Goal: Transaction & Acquisition: Purchase product/service

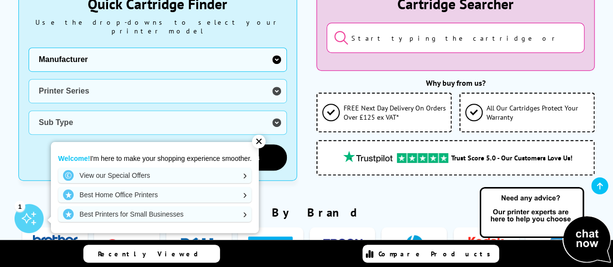
scroll to position [198, 0]
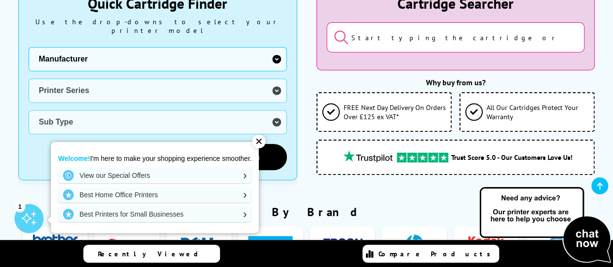
click at [271, 54] on select "Manufacturer Brother Canon Cubify Dell Dymo Epson HP Kodak Konica Minolta Kyoce…" at bounding box center [158, 59] width 258 height 24
select select "12603"
click at [29, 47] on select "Manufacturer Brother Canon Cubify Dell Dymo Epson HP Kodak Konica Minolta Kyoce…" at bounding box center [158, 59] width 258 height 24
click at [253, 79] on select "Printer Series AMP Series Colour Copier Series DesignJet Series DeskJet Series …" at bounding box center [158, 91] width 258 height 24
select select "40058"
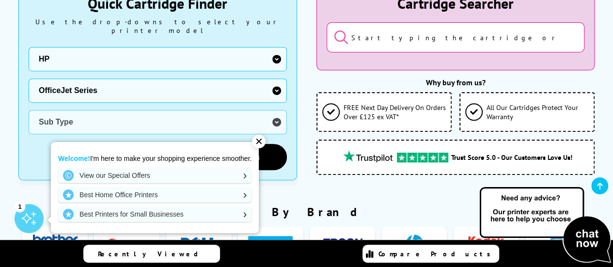
click at [29, 79] on select "Printer Series AMP Series Colour Copier Series DesignJet Series DeskJet Series …" at bounding box center [158, 91] width 258 height 24
click at [240, 118] on select "Sub Type HP OfficeJet HP OfficeJet Enterprise HP OfficeJet Pro" at bounding box center [158, 122] width 258 height 24
select select "36130"
click at [29, 110] on select "Sub Type HP OfficeJet HP OfficeJet Enterprise HP OfficeJet Pro" at bounding box center [158, 122] width 258 height 24
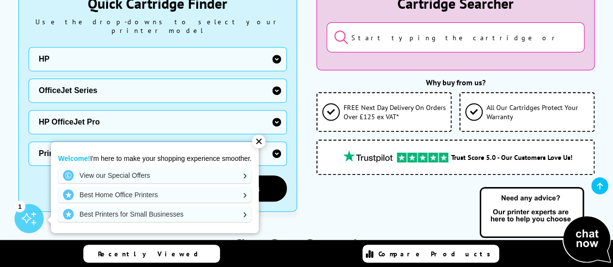
scroll to position [261, 0]
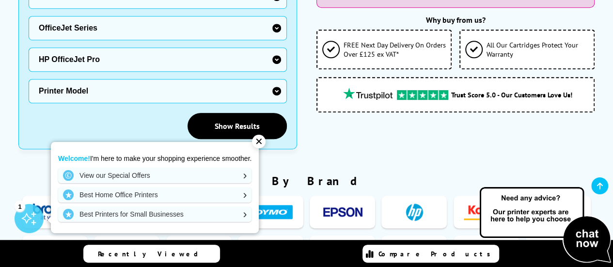
click at [260, 81] on select "Printer Model 1150 1170 1175 251 276 6230 6830 6950 6960 6970 6975 7720 7730 77…" at bounding box center [158, 91] width 258 height 24
click at [150, 88] on select "Printer Model 1150 1170 1175 251 276 6230 6830 6950 6960 6970 6975 7720 7730 77…" at bounding box center [158, 91] width 258 height 24
select select "36725"
click at [29, 79] on select "Printer Model 1150 1170 1175 251 276 6230 6830 6950 6960 6970 6975 7720 7730 77…" at bounding box center [158, 91] width 258 height 24
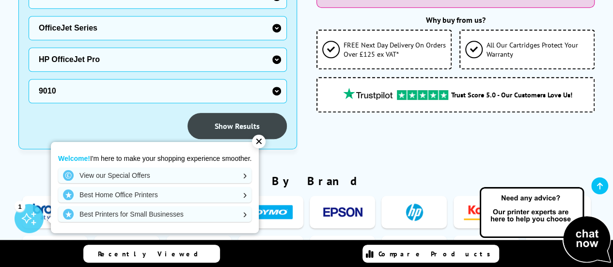
click at [224, 125] on link "Show Results" at bounding box center [237, 126] width 99 height 26
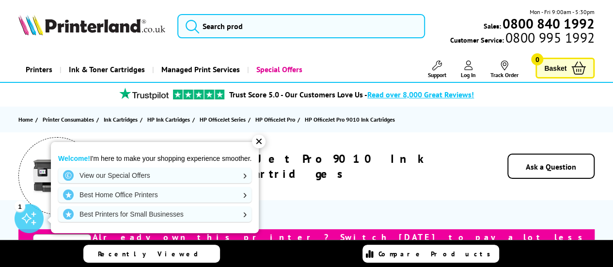
click at [318, 125] on div "Home Printer Consumables Ink Cartridges HP Ink Cartridges HP OfficeJet Series H…" at bounding box center [306, 120] width 613 height 26
click at [258, 141] on div "✕" at bounding box center [259, 142] width 14 height 14
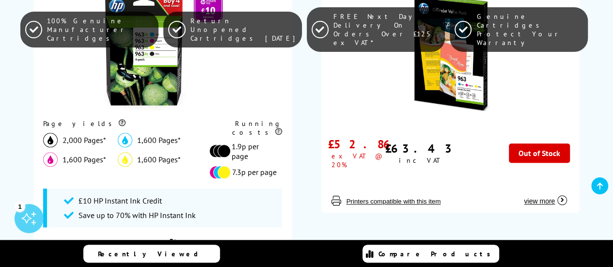
scroll to position [524, 0]
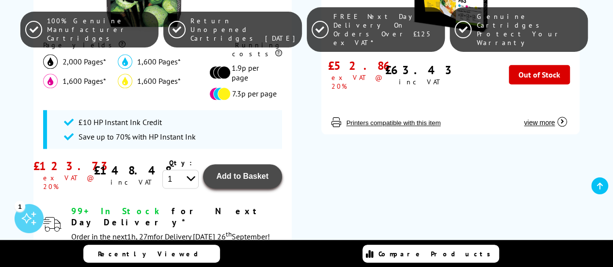
click at [246, 171] on button "Add to Basket" at bounding box center [242, 176] width 79 height 24
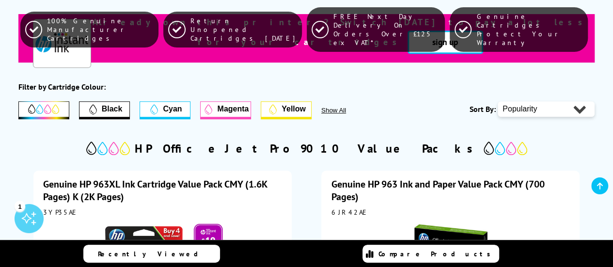
scroll to position [251, 0]
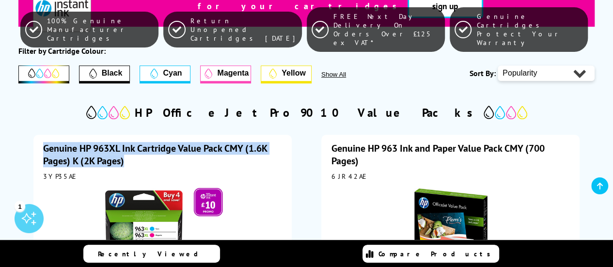
drag, startPoint x: 144, startPoint y: 159, endPoint x: 35, endPoint y: 147, distance: 109.7
copy link "Genuine HP 963XL Ink Cartridge Value Pack CMY (1.6K Pages) K (2K Pages)"
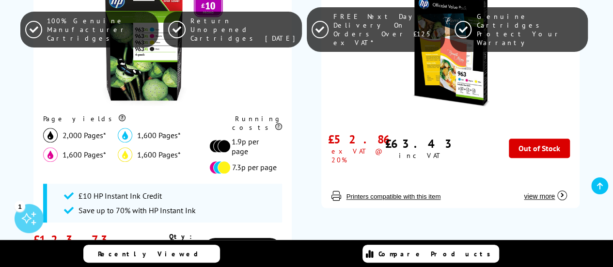
scroll to position [451, 0]
